Goal: Task Accomplishment & Management: Manage account settings

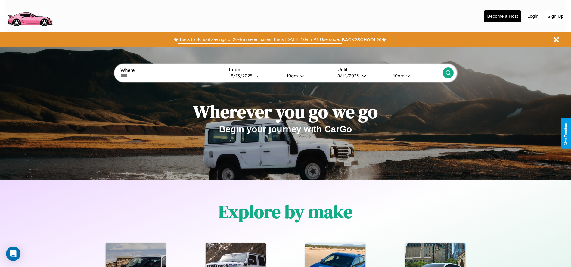
click at [260, 39] on button "Back to School savings of 20% in select cities! Ends [DATE] 10am PT. Use code:" at bounding box center [259, 39] width 163 height 8
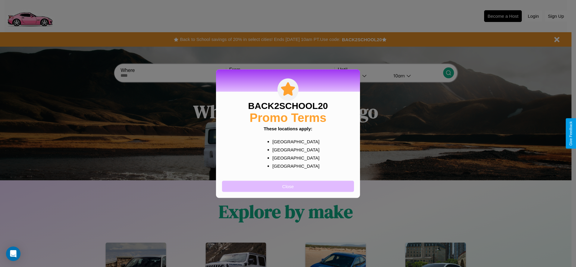
click at [288, 186] on button "Close" at bounding box center [288, 186] width 132 height 11
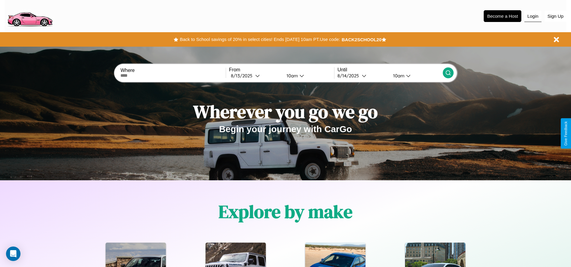
click at [533, 16] on button "Login" at bounding box center [533, 16] width 17 height 11
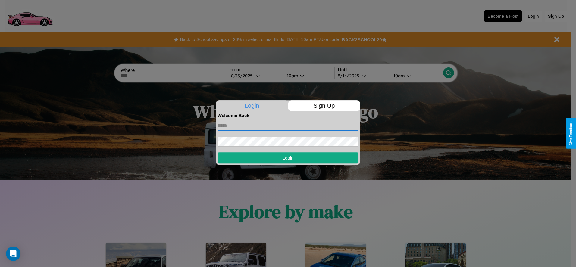
click at [288, 126] on input "text" at bounding box center [287, 126] width 141 height 10
type input "**********"
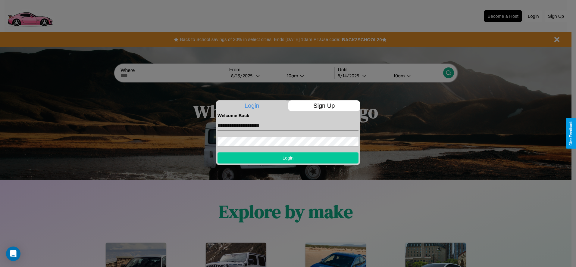
click at [288, 158] on button "Login" at bounding box center [287, 157] width 141 height 11
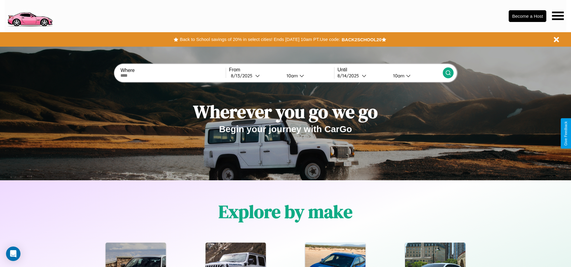
click at [558, 16] on icon at bounding box center [558, 15] width 12 height 8
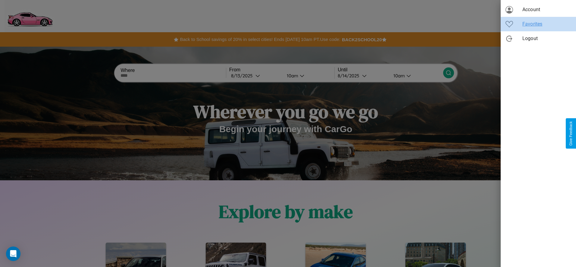
click at [538, 24] on span "Favorites" at bounding box center [546, 23] width 49 height 7
